Goal: Task Accomplishment & Management: Manage account settings

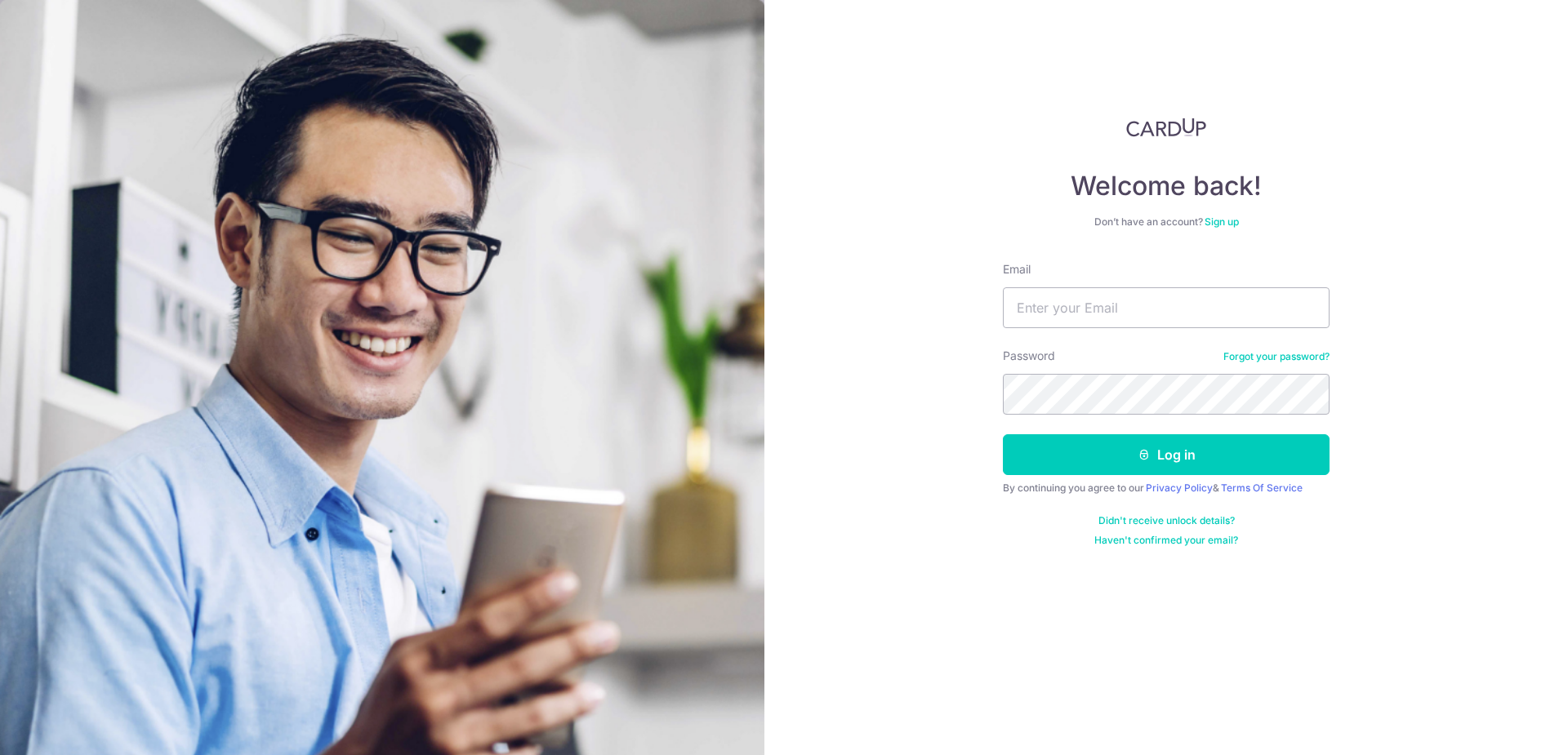
type input "[EMAIL_ADDRESS][DOMAIN_NAME]"
click at [1155, 430] on form "Email [EMAIL_ADDRESS][DOMAIN_NAME] Password Forgot your password? Log in By con…" at bounding box center [1165, 404] width 327 height 286
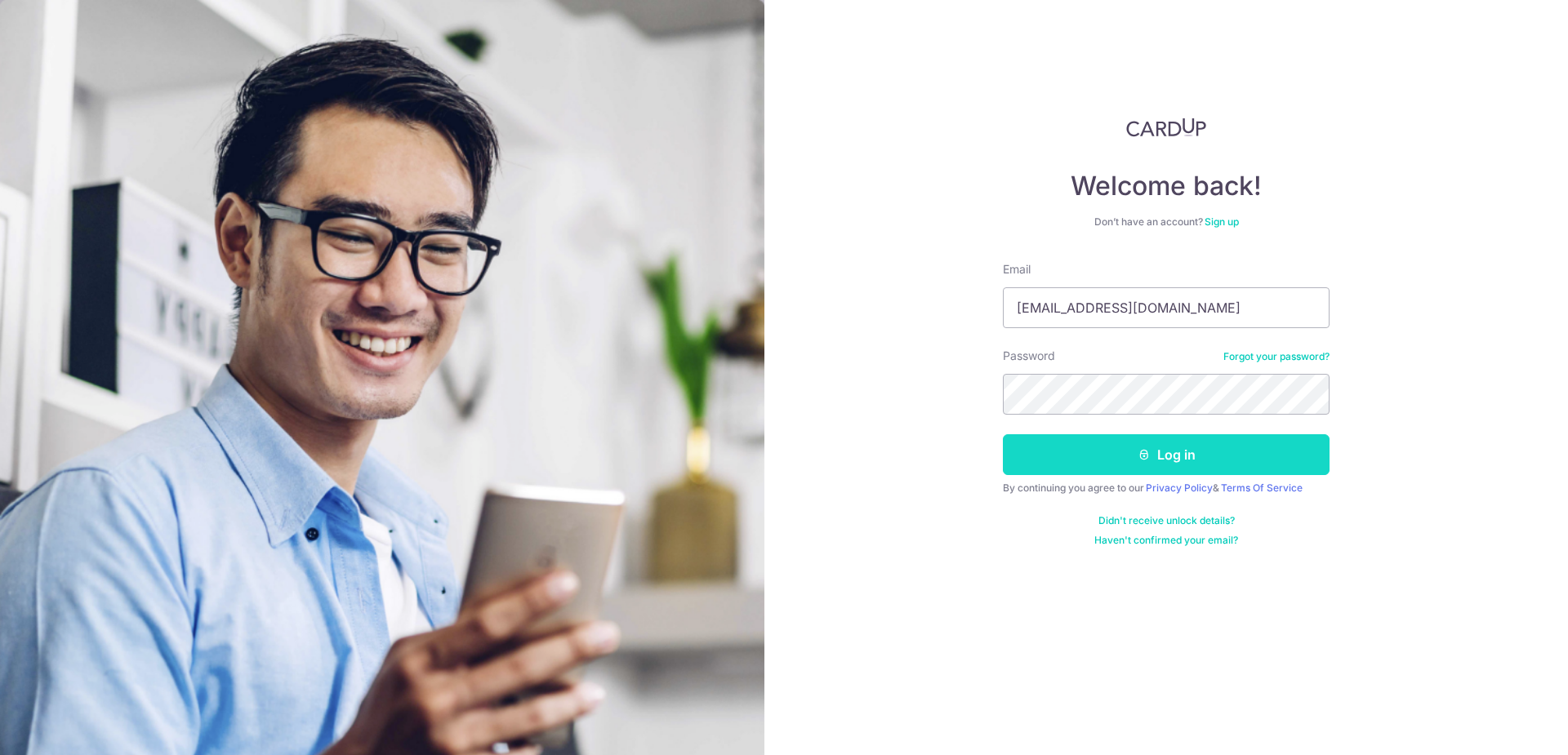
click at [1153, 448] on button "Log in" at bounding box center [1165, 454] width 327 height 41
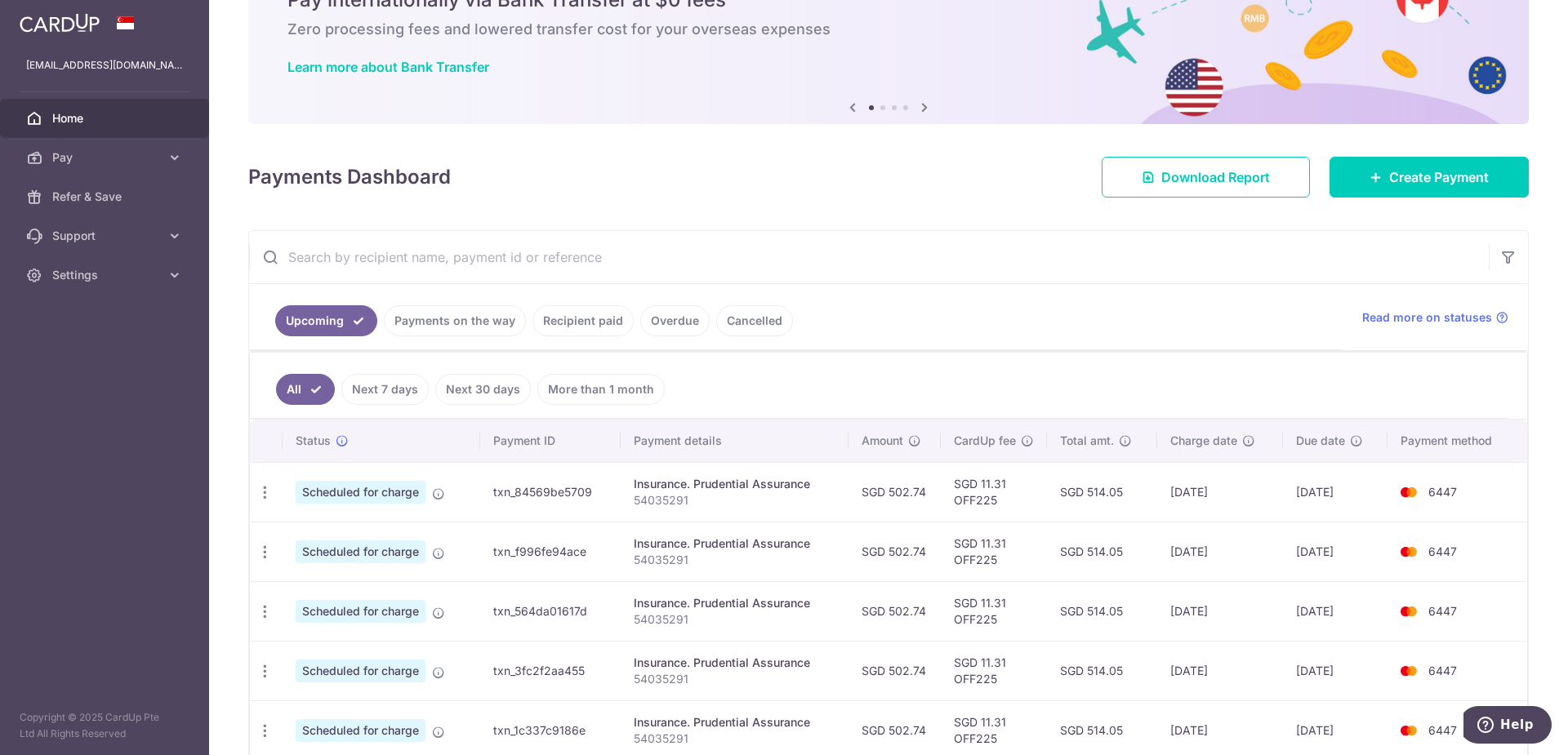
scroll to position [136, 0]
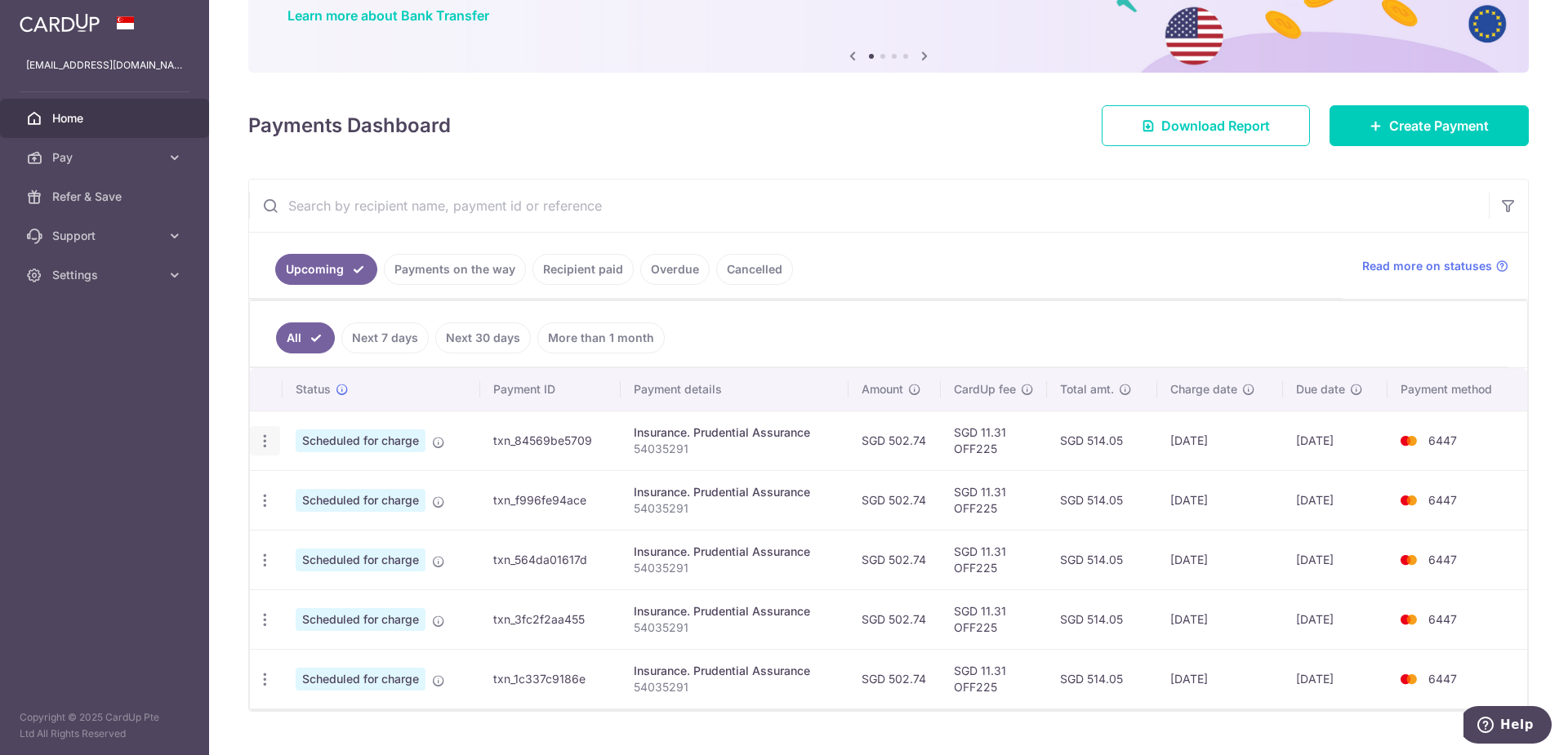
click at [268, 442] on icon "button" at bounding box center [264, 440] width 17 height 17
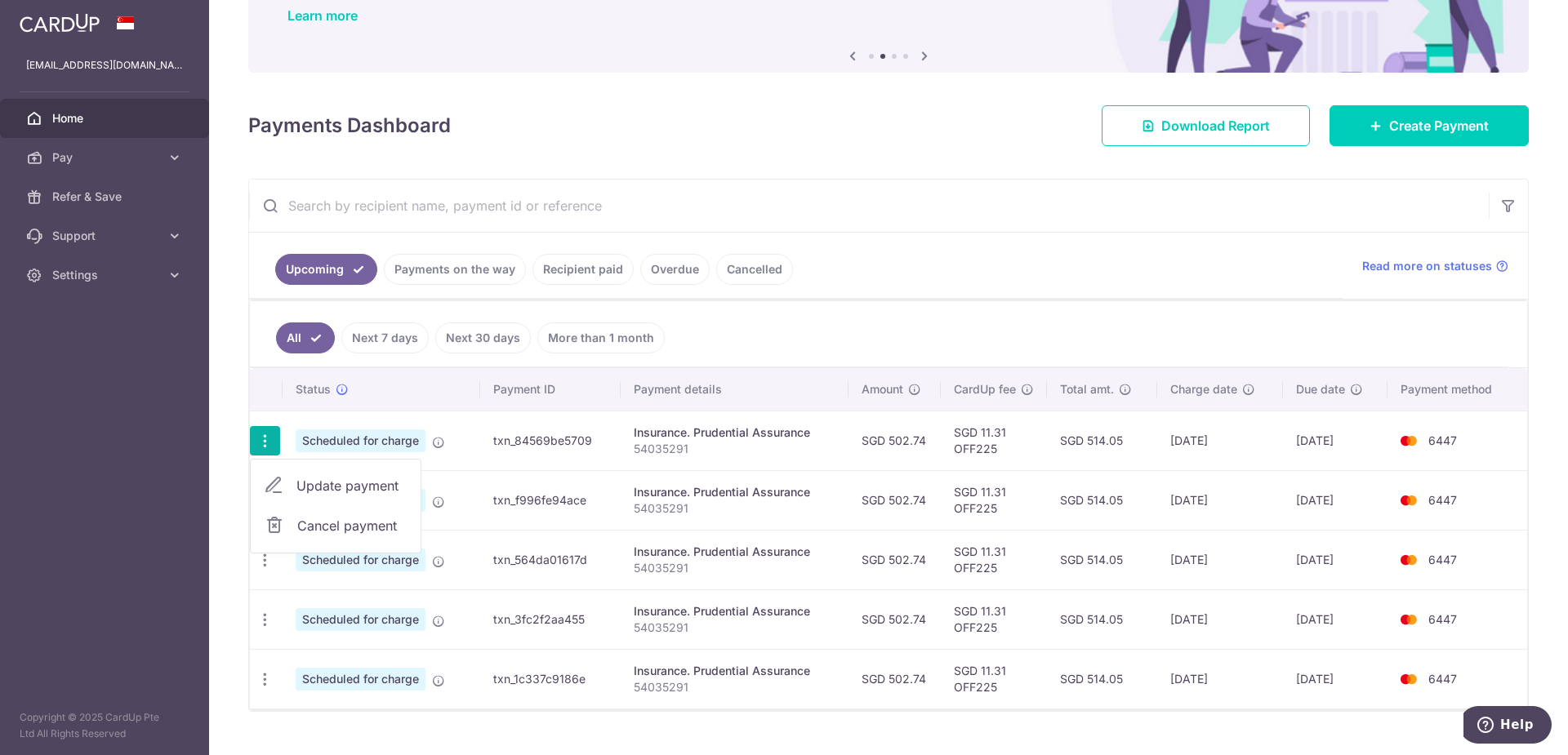
click at [332, 522] on span "Cancel payment" at bounding box center [352, 526] width 109 height 20
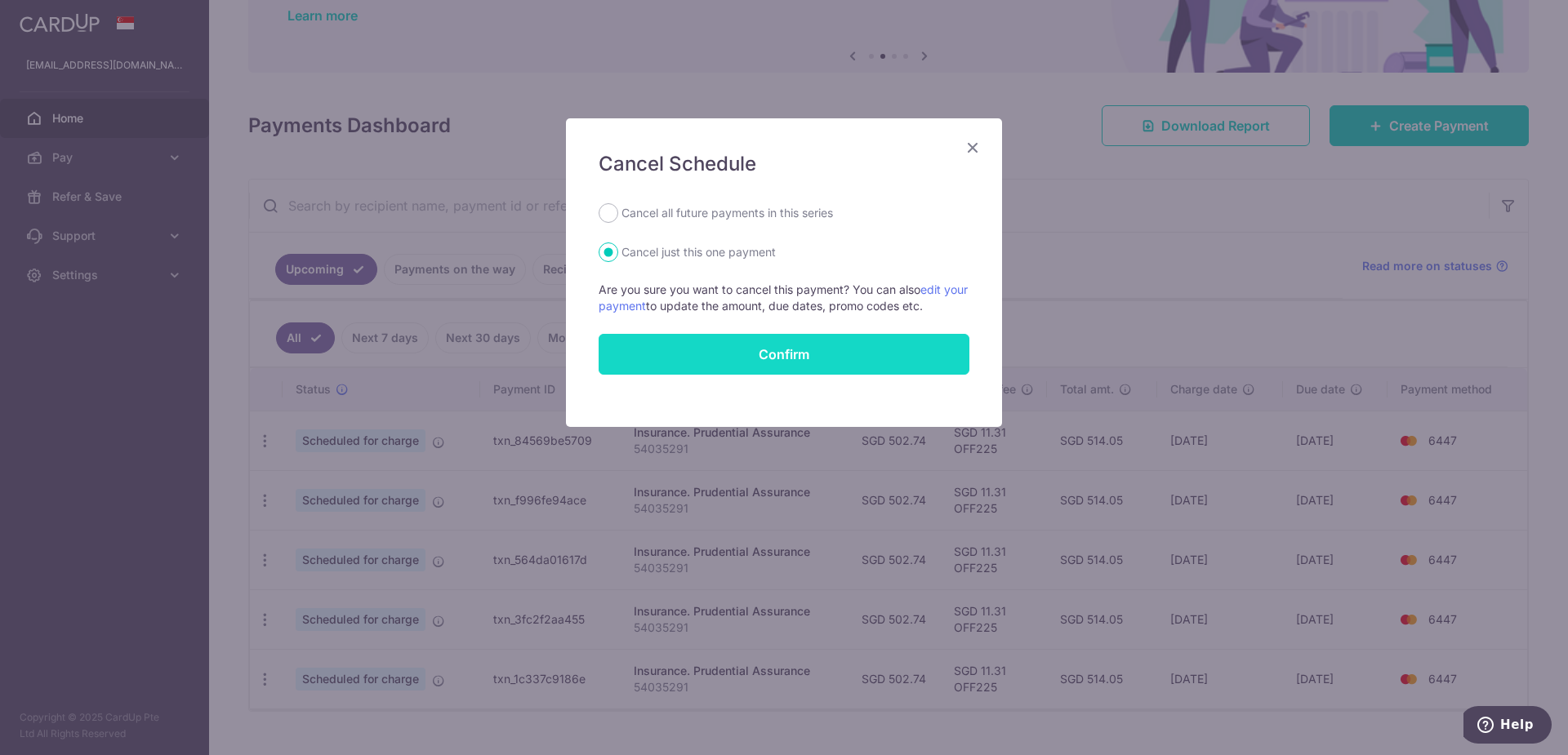
click at [784, 355] on button "Confirm" at bounding box center [784, 354] width 371 height 41
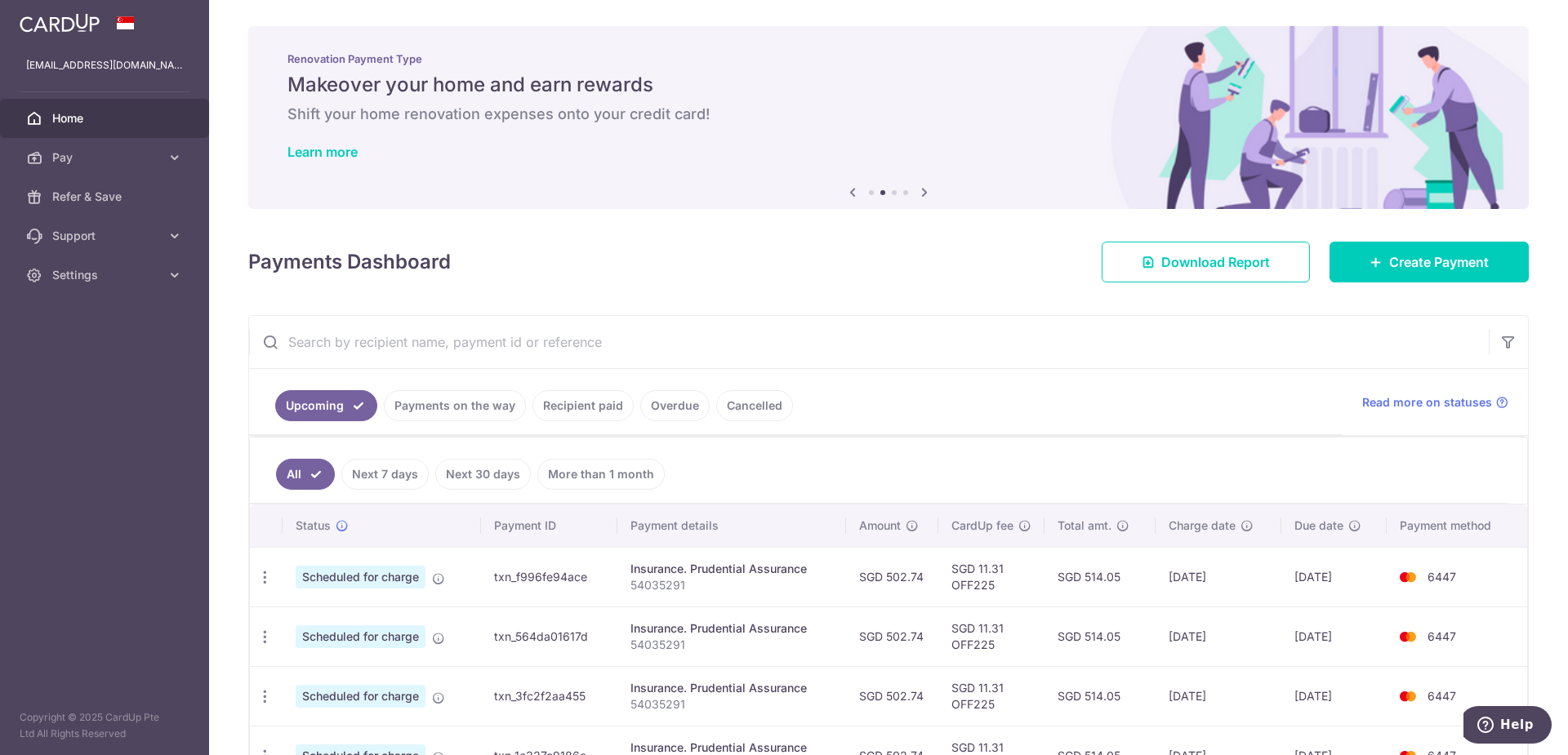
scroll to position [110, 0]
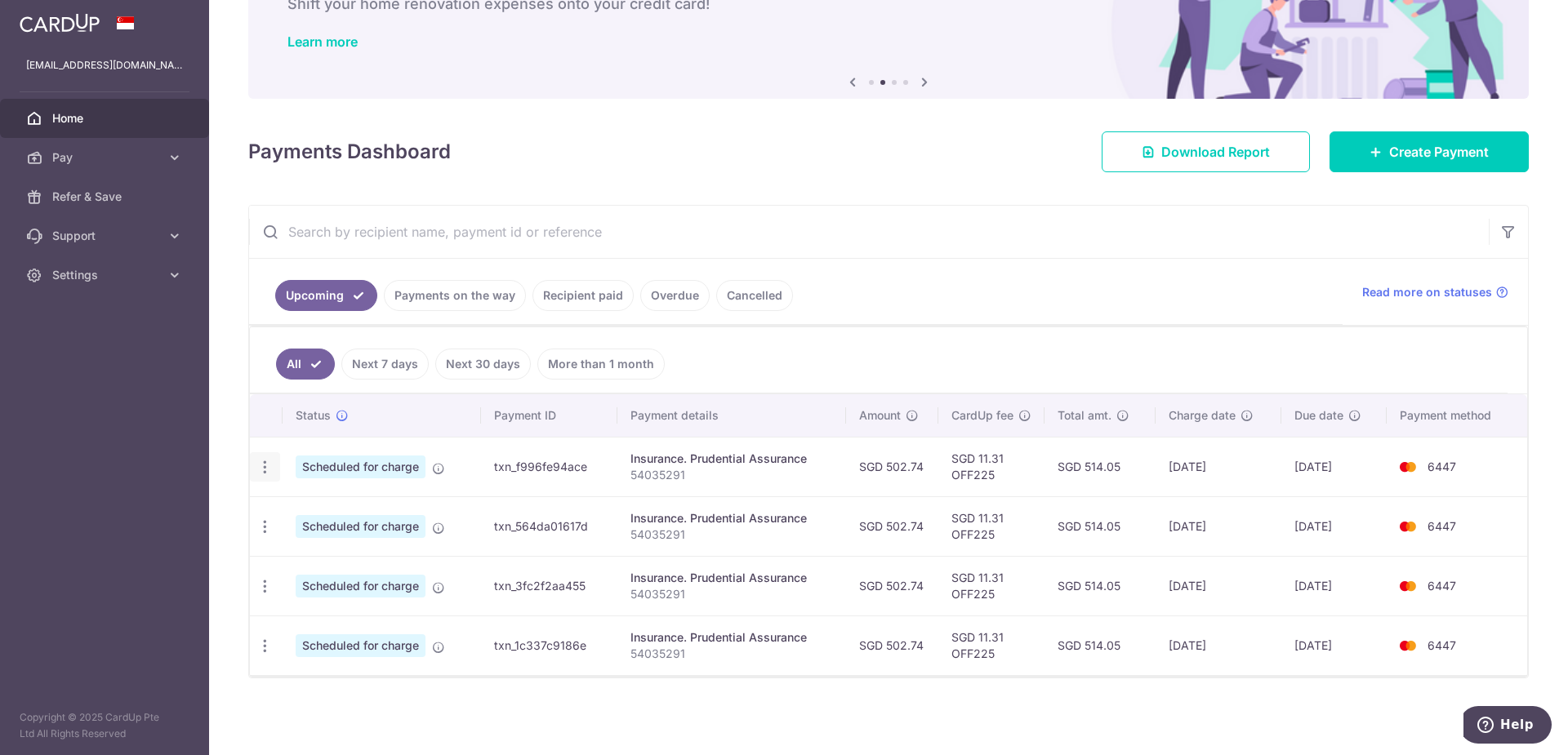
click at [261, 470] on icon "button" at bounding box center [264, 466] width 17 height 17
click at [320, 555] on span "Cancel payment" at bounding box center [352, 552] width 109 height 20
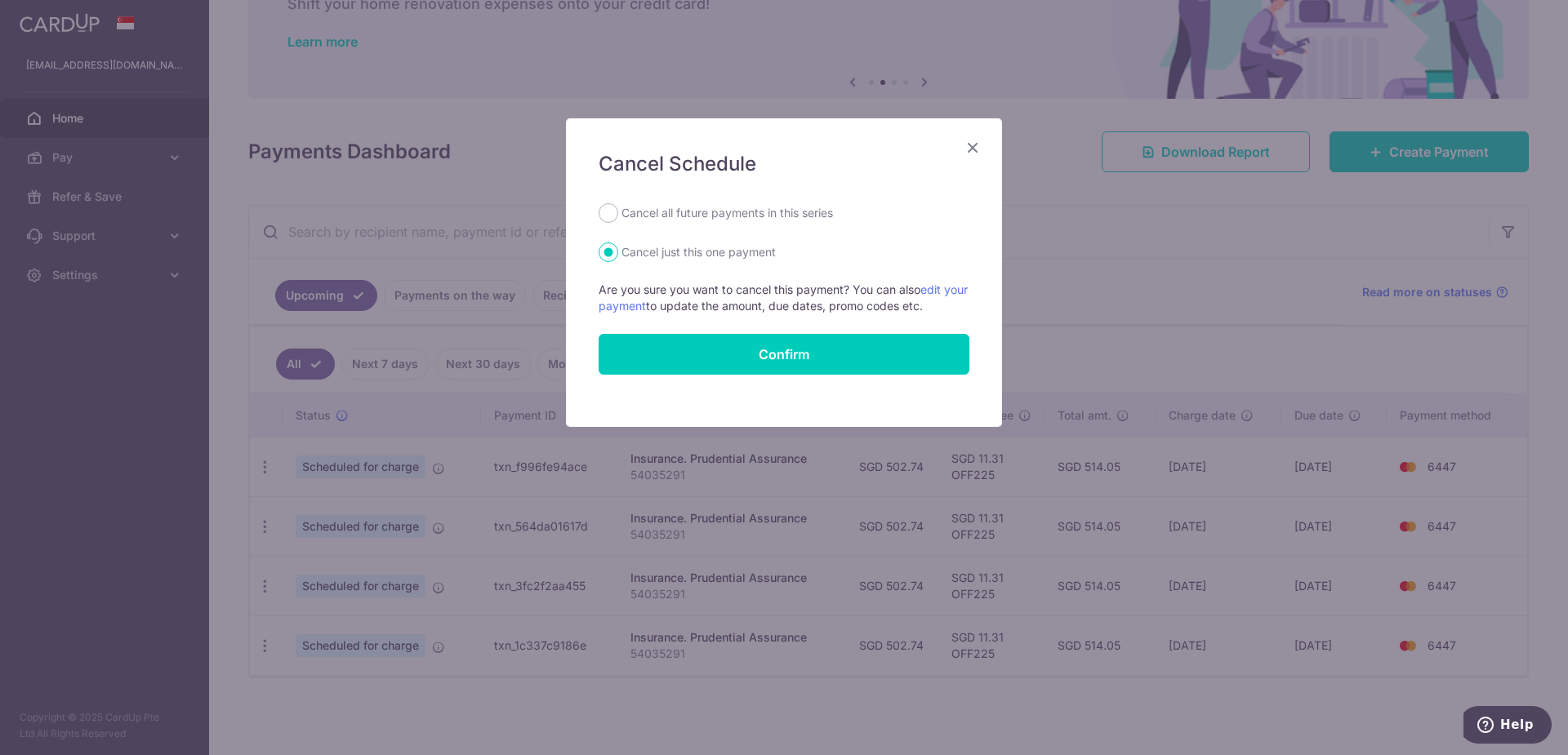
click at [690, 209] on label "Cancel all future payments in this series" at bounding box center [726, 213] width 211 height 20
click at [618, 209] on input "Cancel all future payments in this series" at bounding box center [608, 213] width 20 height 20
radio input "true"
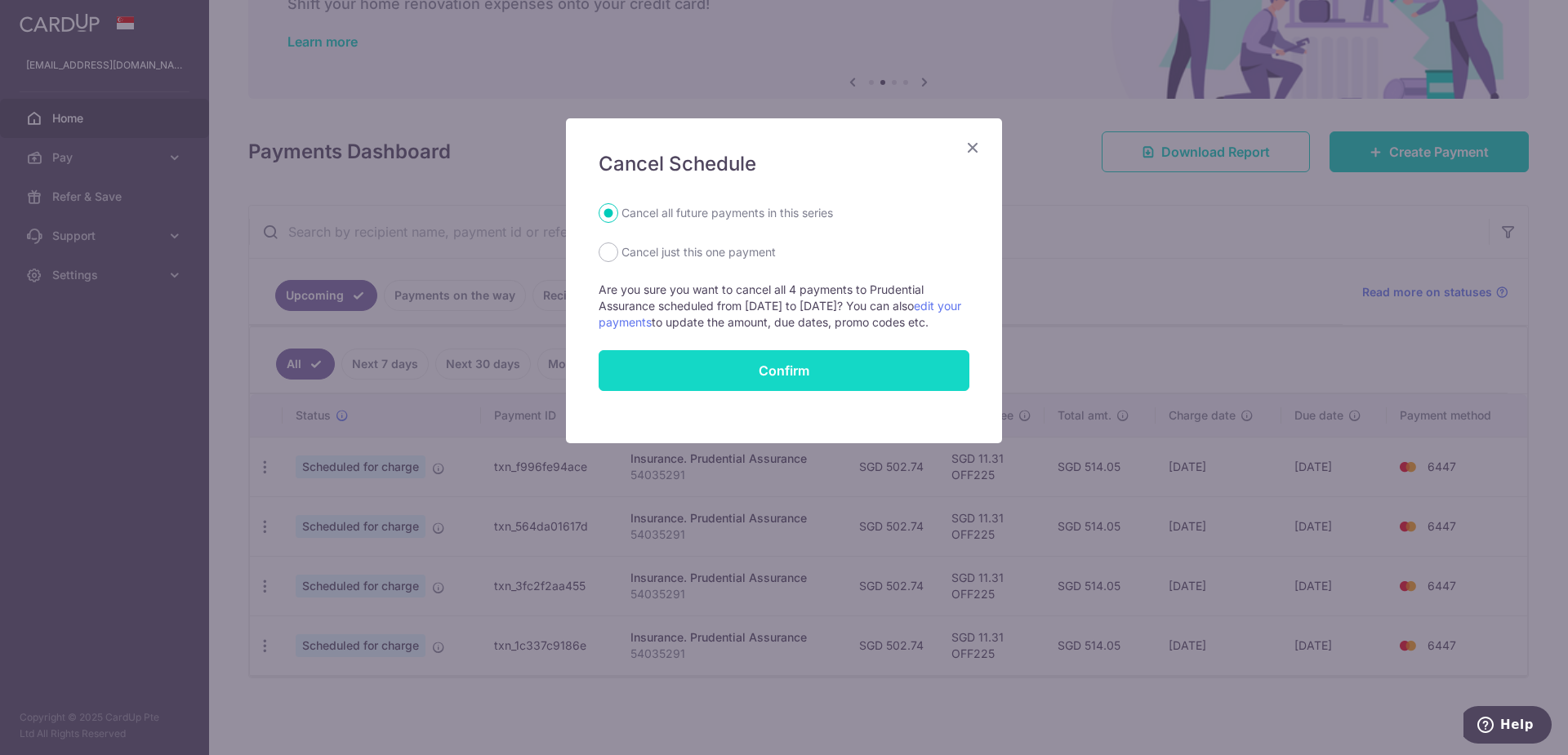
click at [753, 383] on button "Confirm" at bounding box center [784, 370] width 371 height 41
